Goal: Task Accomplishment & Management: Manage account settings

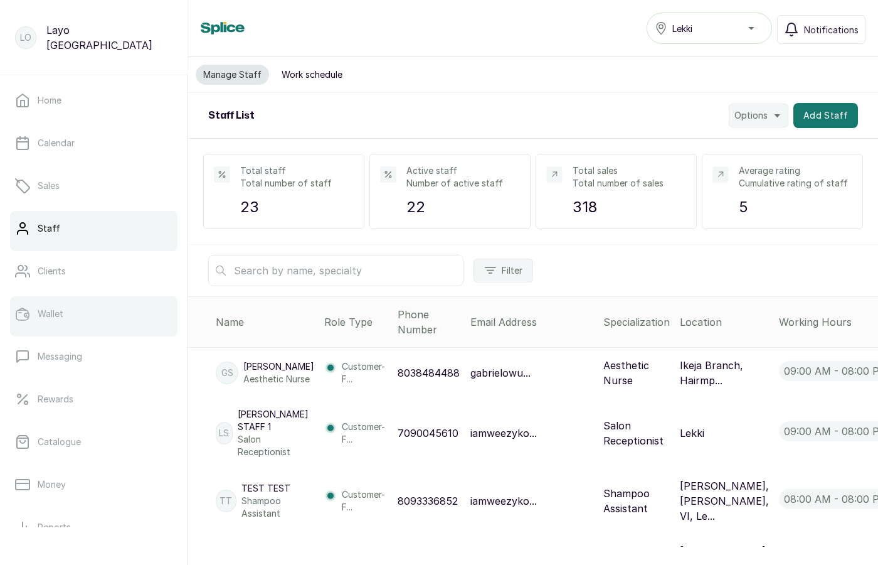
scroll to position [153, 0]
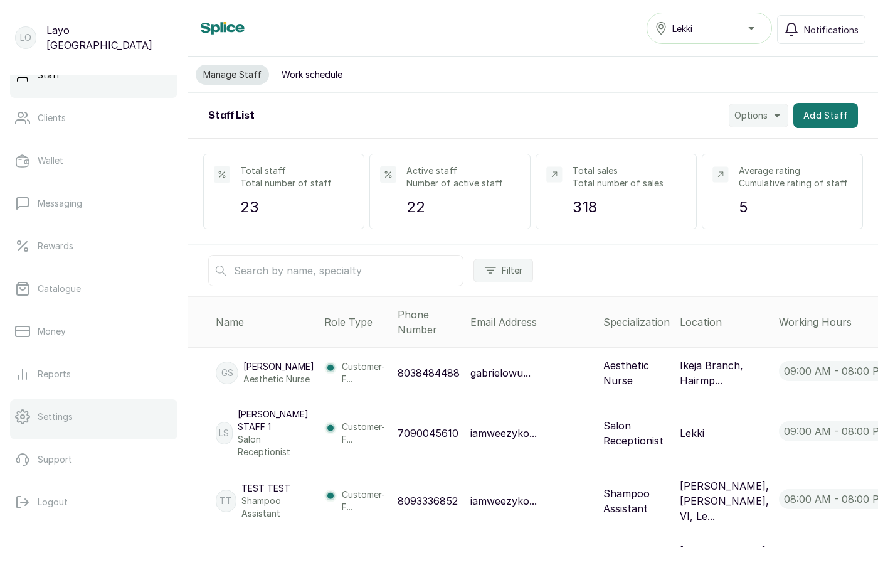
click at [59, 418] on p "Settings" at bounding box center [55, 416] width 35 height 13
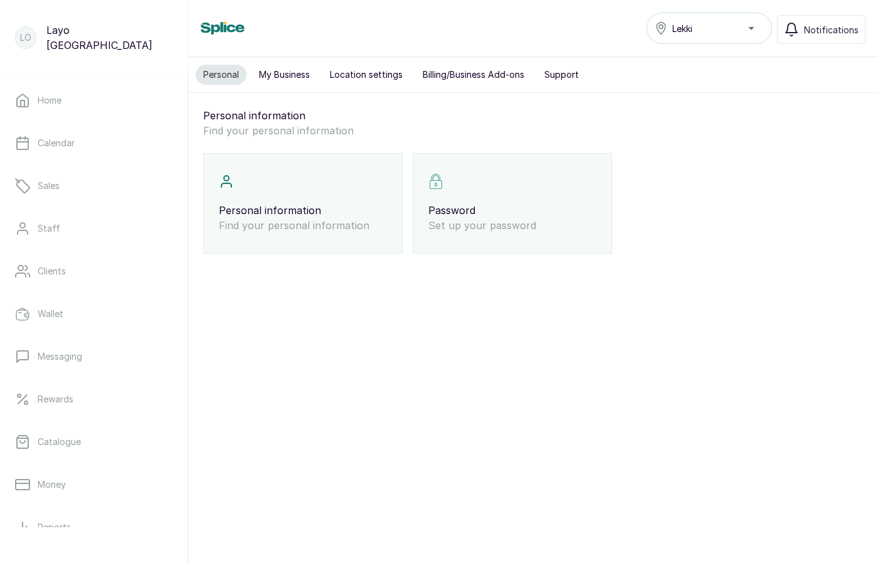
click at [464, 70] on button "Billing/Business Add-ons" at bounding box center [473, 75] width 117 height 20
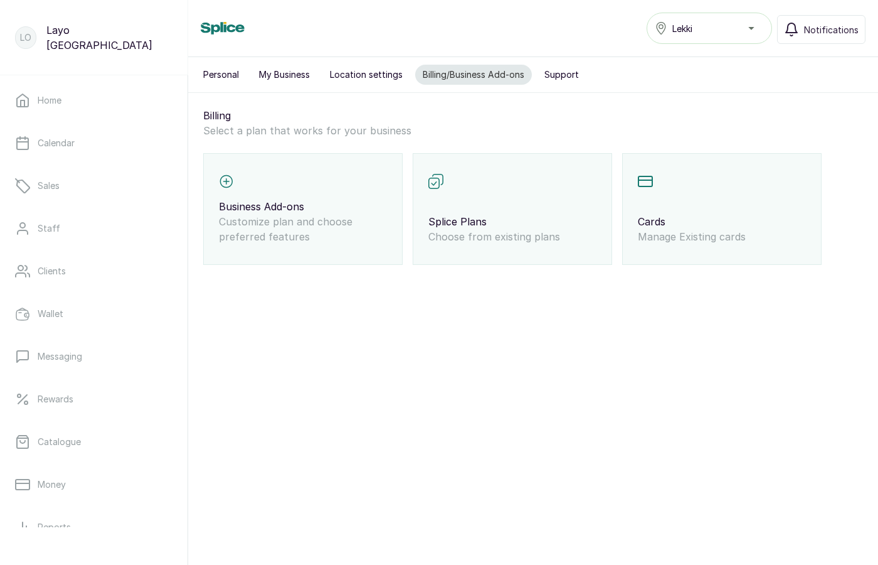
click at [499, 204] on div "Splice Plans Choose from existing plans" at bounding box center [512, 209] width 199 height 112
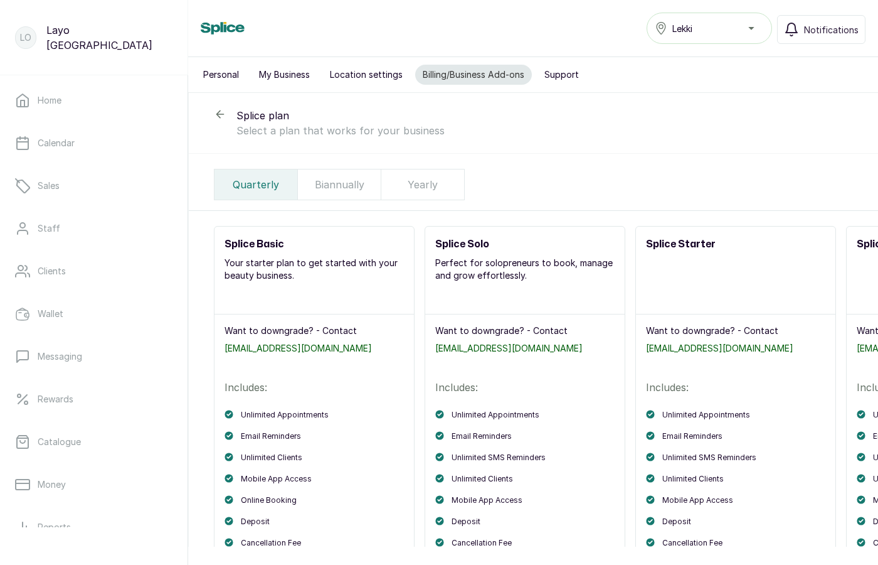
click at [333, 191] on p "Biannually" at bounding box center [340, 184] width 50 height 15
